Goal: Task Accomplishment & Management: Use online tool/utility

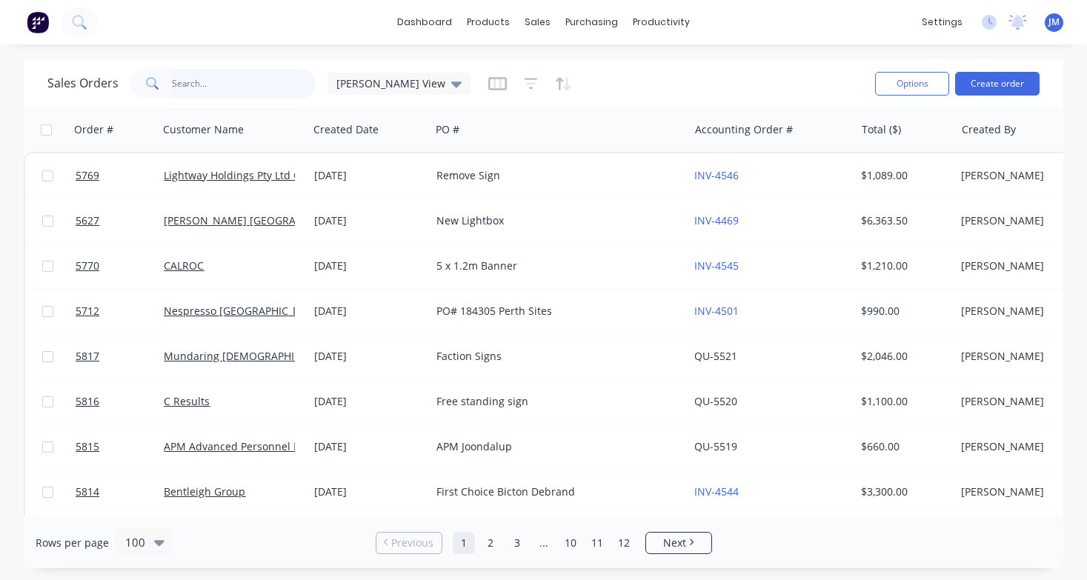
click at [279, 88] on input "text" at bounding box center [244, 84] width 144 height 30
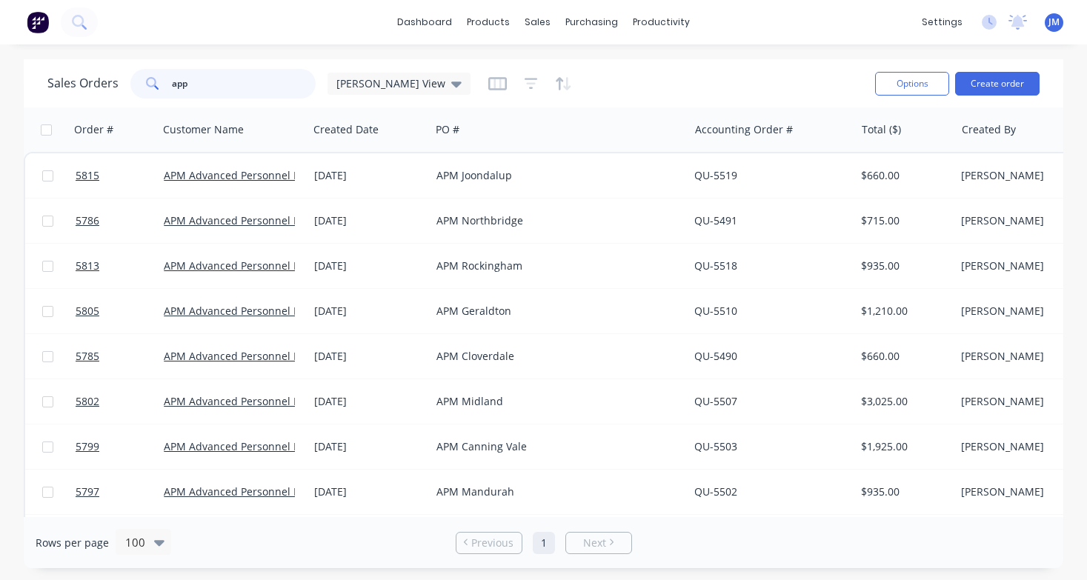
type input "app"
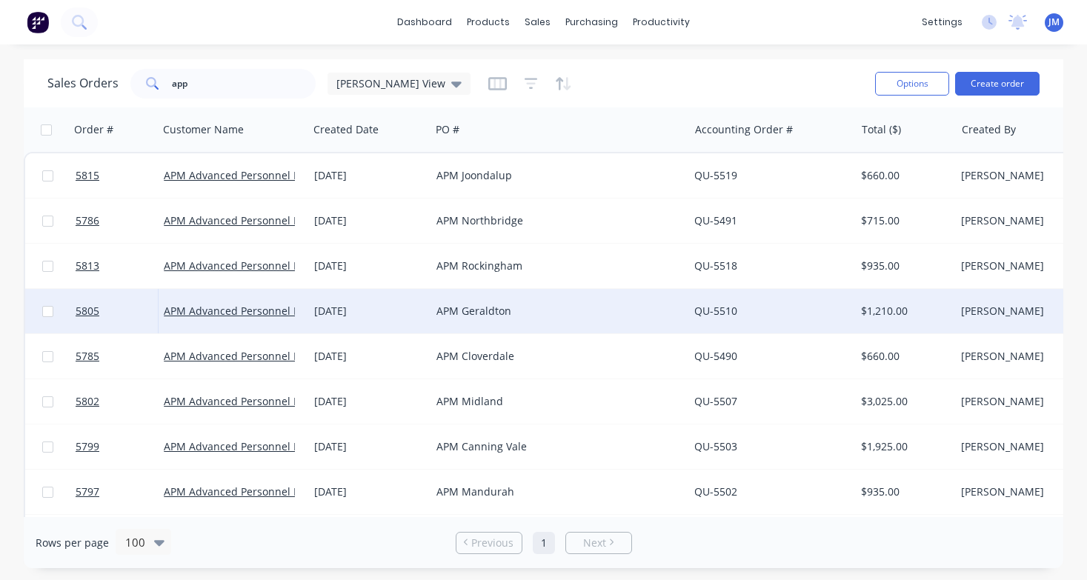
drag, startPoint x: 279, startPoint y: 88, endPoint x: 478, endPoint y: 306, distance: 295.3
click at [478, 306] on div "APM Geraldton" at bounding box center [553, 311] width 234 height 15
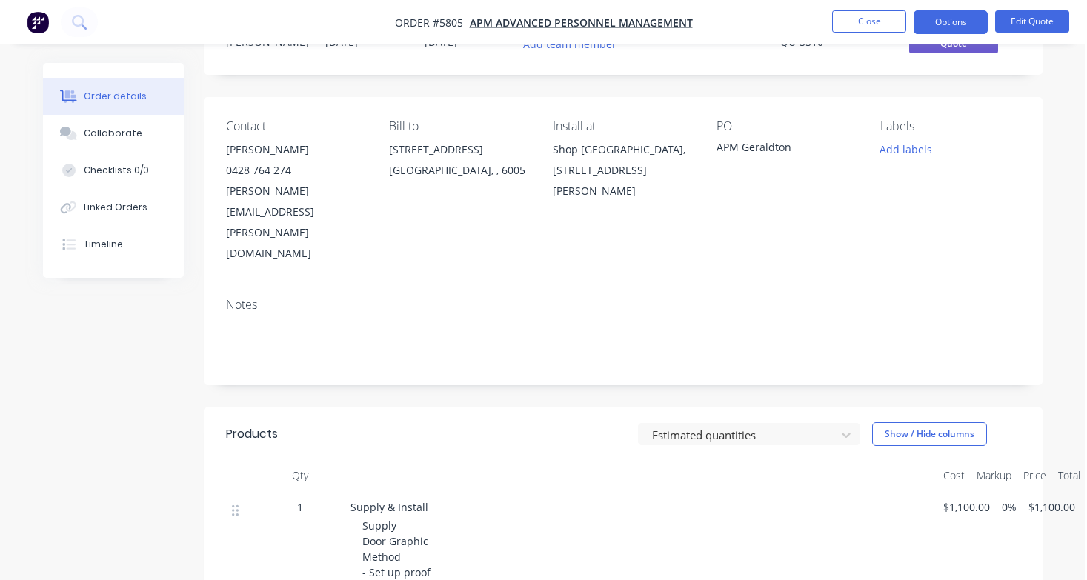
scroll to position [42, 2]
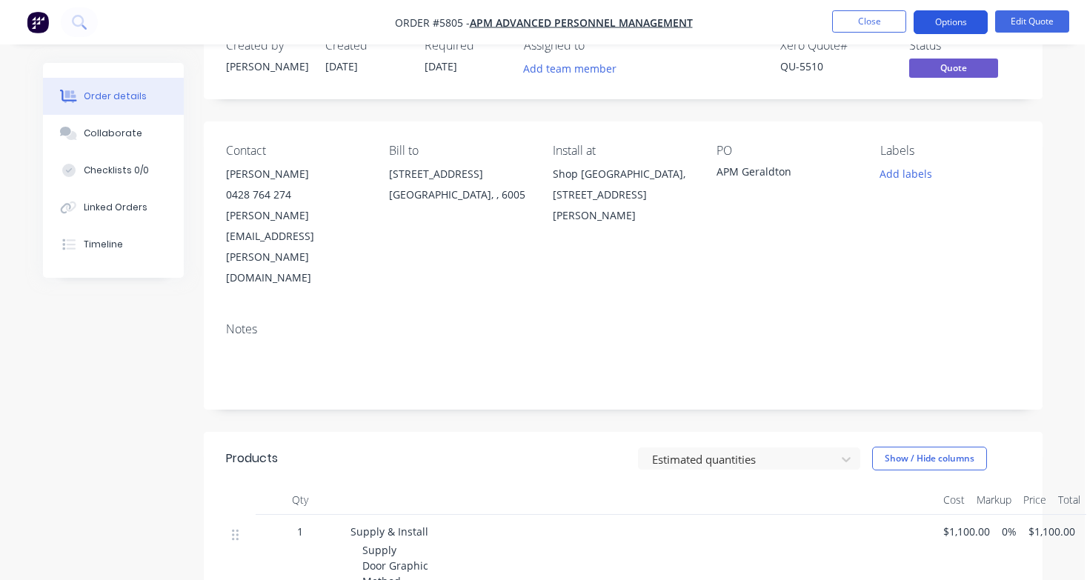
click at [951, 25] on button "Options" at bounding box center [951, 22] width 74 height 24
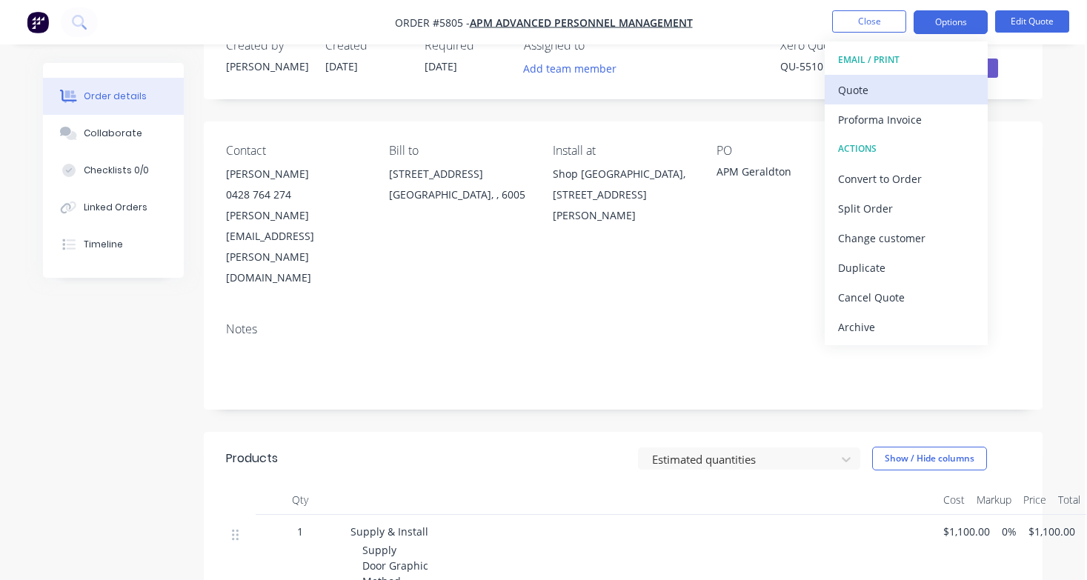
click at [936, 96] on div "Quote" at bounding box center [906, 89] width 136 height 21
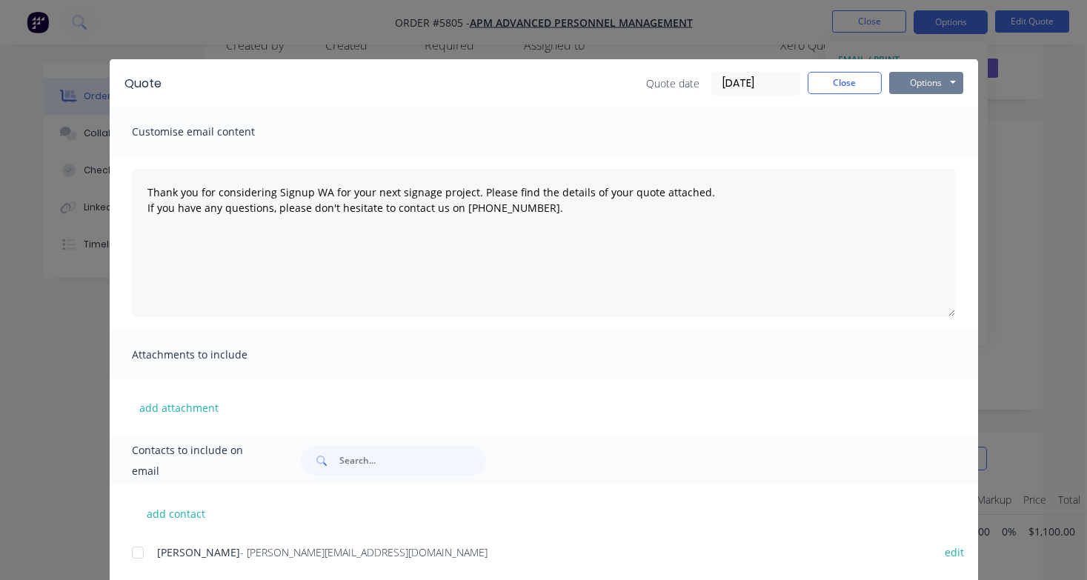
click at [939, 92] on button "Options" at bounding box center [926, 83] width 74 height 22
click at [934, 130] on button "Print" at bounding box center [936, 134] width 95 height 24
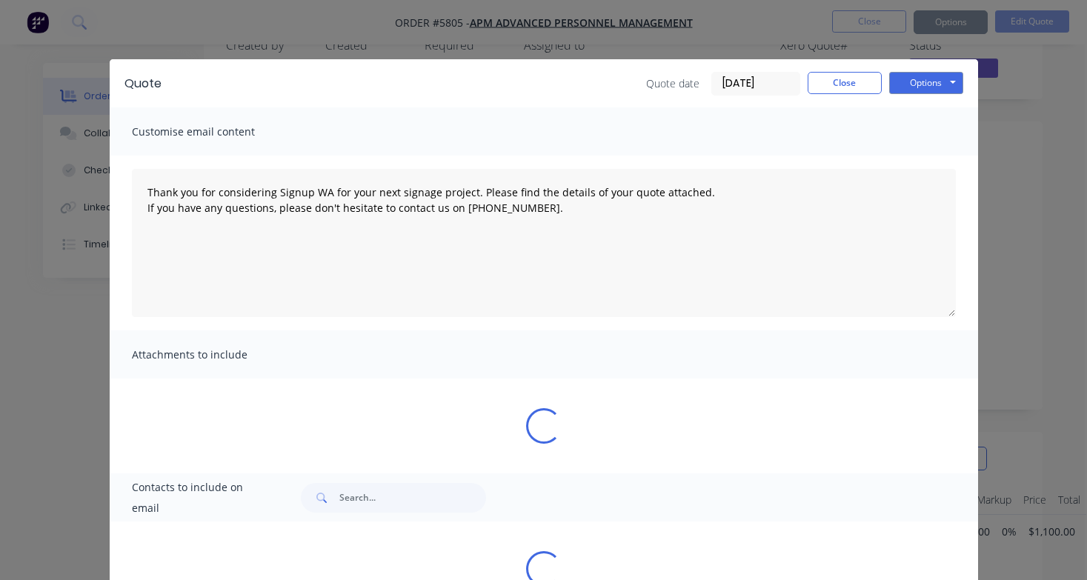
type textarea "Thank you for considering Signup WA for your next signage project. Please find …"
